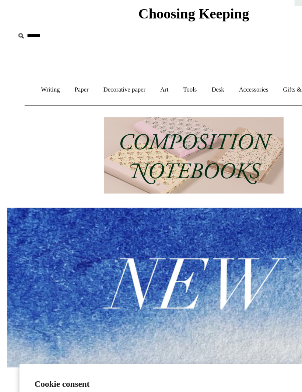
click at [57, 89] on link "Paper +" at bounding box center [63, 99] width 21 height 20
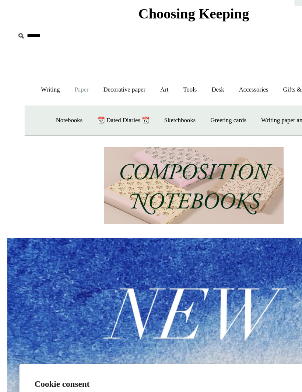
click at [91, 89] on link "Decorative paper +" at bounding box center [97, 99] width 43 height 20
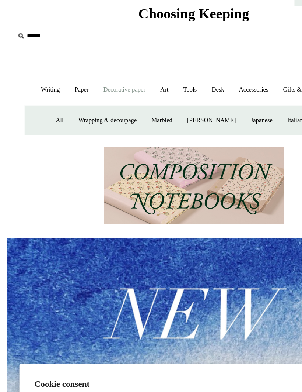
click at [73, 112] on link "Wrapping & decoupage" at bounding box center [84, 122] width 56 height 20
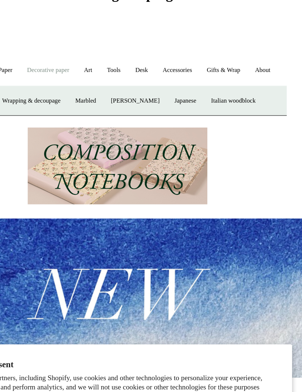
click at [181, 89] on link "Accessories +" at bounding box center [197, 99] width 33 height 20
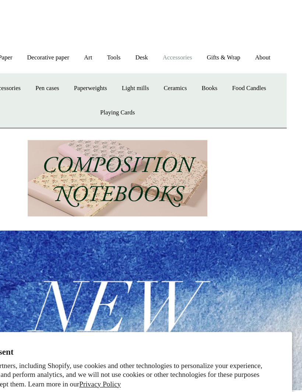
scroll to position [6, 0]
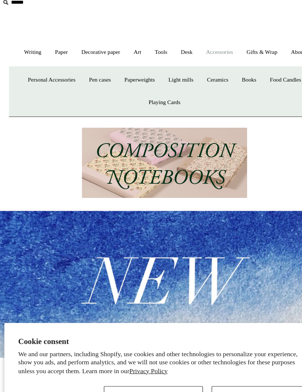
click at [30, 96] on link "Personal Accessories +" at bounding box center [55, 106] width 51 height 20
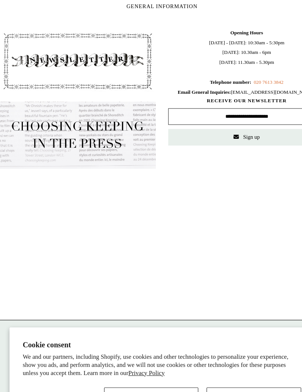
scroll to position [706, 0]
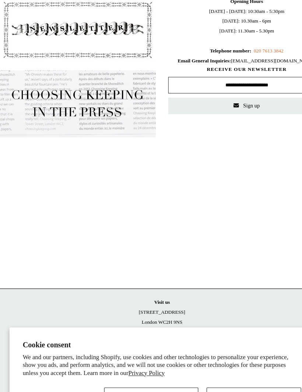
click at [152, 365] on button "Accept" at bounding box center [142, 372] width 84 height 15
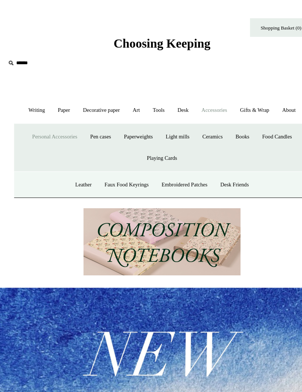
scroll to position [0, 0]
click at [27, 97] on link "Writing +" at bounding box center [39, 99] width 25 height 20
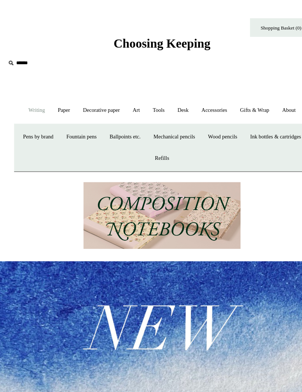
click at [53, 99] on link "Paper +" at bounding box center [63, 99] width 21 height 20
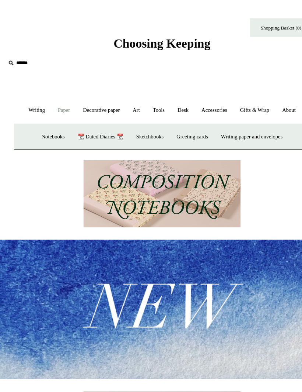
click at [18, 56] on input "text" at bounding box center [56, 56] width 91 height 14
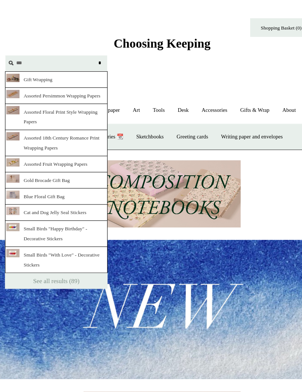
type input "***"
click at [24, 93] on link "Assorted Persimmon Wrapping Papers" at bounding box center [56, 85] width 91 height 14
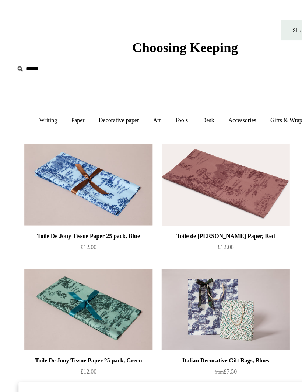
click at [59, 98] on link "Paper +" at bounding box center [63, 99] width 21 height 20
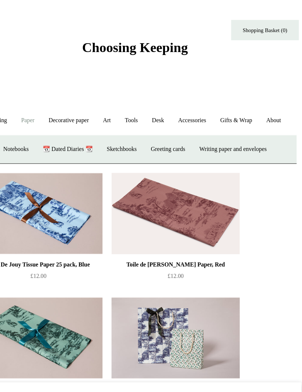
click at [216, 99] on link "Gifts & Wrap +" at bounding box center [234, 99] width 37 height 20
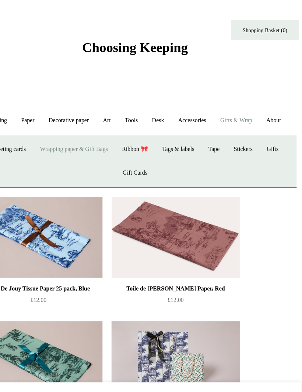
click at [216, 99] on link "Gifts & Wrap -" at bounding box center [234, 99] width 37 height 20
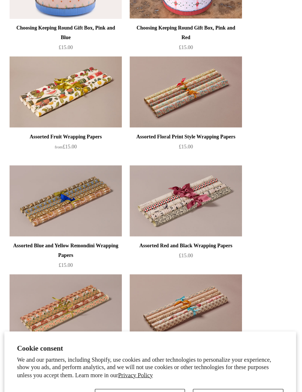
scroll to position [481, 0]
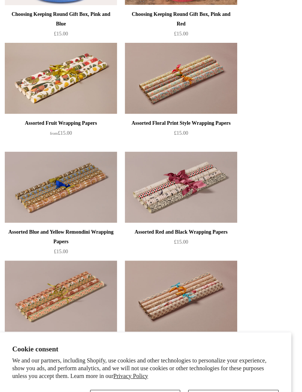
click at [113, 366] on button "Accept" at bounding box center [142, 372] width 84 height 15
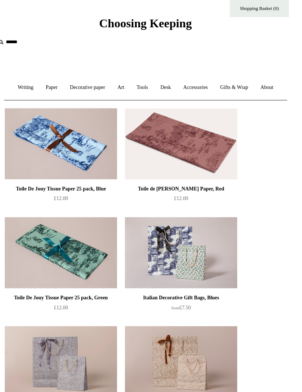
scroll to position [0, 0]
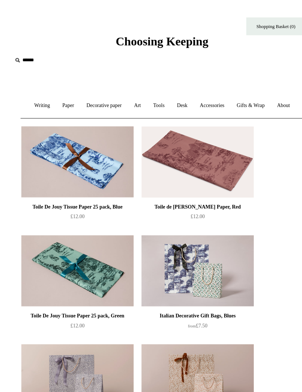
click at [56, 100] on link "Paper +" at bounding box center [63, 99] width 21 height 20
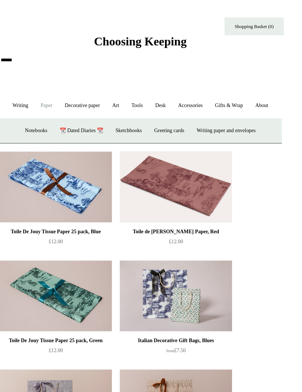
click at [216, 98] on link "Gifts & Wrap +" at bounding box center [234, 99] width 37 height 20
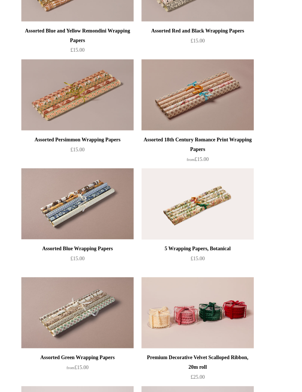
scroll to position [714, 0]
click at [166, 98] on img at bounding box center [184, 88] width 105 height 66
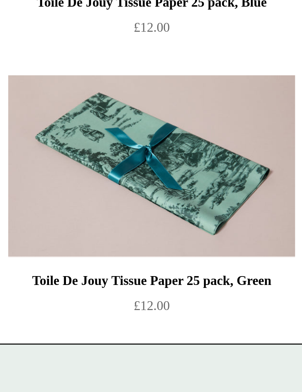
scroll to position [186, 0]
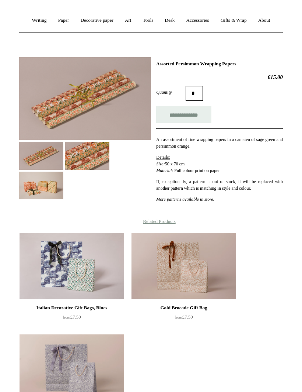
scroll to position [49, 0]
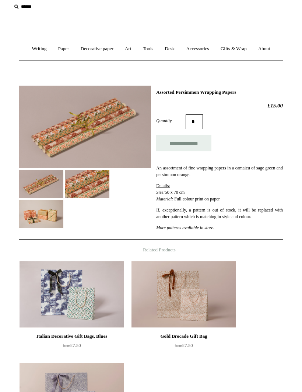
click at [56, 48] on link "Paper +" at bounding box center [63, 49] width 21 height 20
